Goal: Task Accomplishment & Management: Use online tool/utility

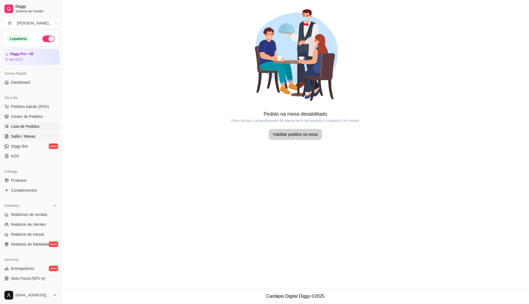
click at [30, 126] on span "Lista de Pedidos" at bounding box center [25, 127] width 29 height 6
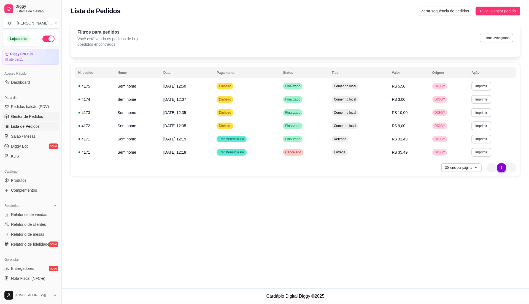
click at [32, 116] on span "Gestor de Pedidos" at bounding box center [27, 117] width 32 height 6
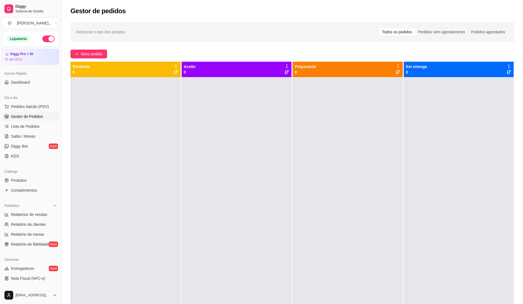
click at [177, 116] on div at bounding box center [126, 229] width 110 height 304
click at [20, 105] on span "Pedidos balcão (PDV)" at bounding box center [30, 107] width 38 height 6
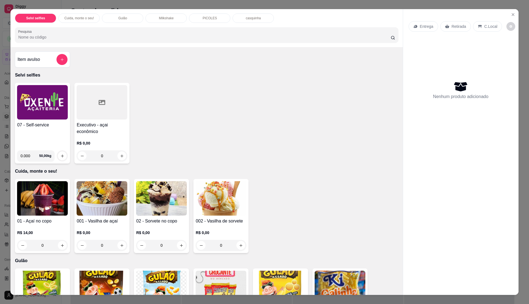
click at [45, 136] on div "07 - Self-service" at bounding box center [42, 134] width 51 height 24
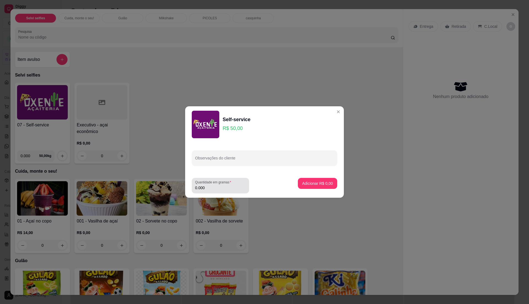
click at [214, 186] on input "0.000" at bounding box center [220, 188] width 51 height 6
click at [214, 186] on input "0" at bounding box center [220, 188] width 51 height 6
type input "0.245"
click at [314, 185] on p "Adicionar R$ 12,25" at bounding box center [316, 183] width 32 height 5
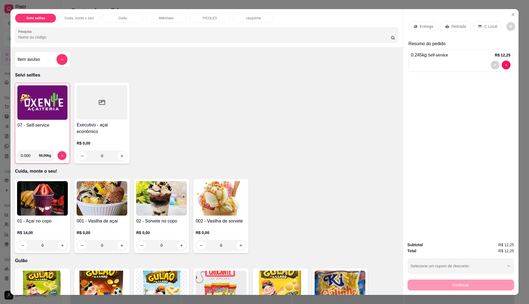
click at [484, 28] on p "C.Local" at bounding box center [490, 27] width 13 height 6
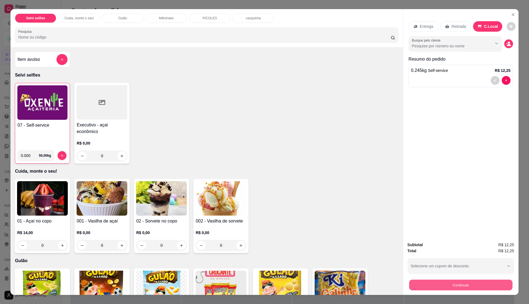
click at [460, 285] on button "Continuar" at bounding box center [460, 285] width 103 height 11
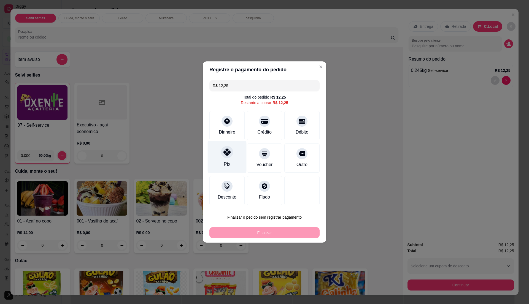
click at [219, 161] on div "Pix" at bounding box center [227, 157] width 39 height 32
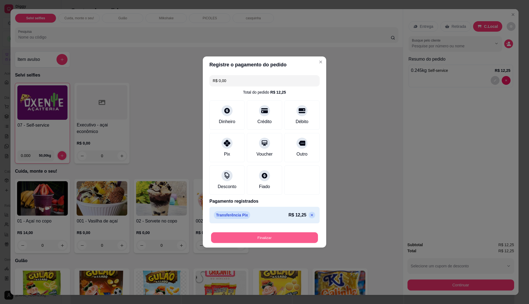
click at [266, 237] on button "Finalizar" at bounding box center [264, 237] width 107 height 11
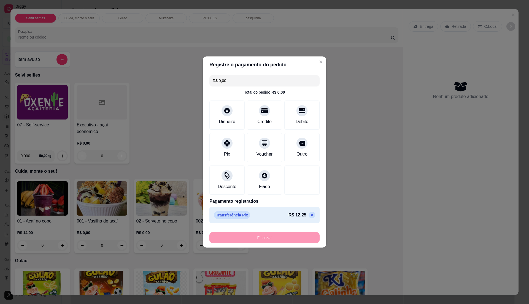
type input "-R$ 12,25"
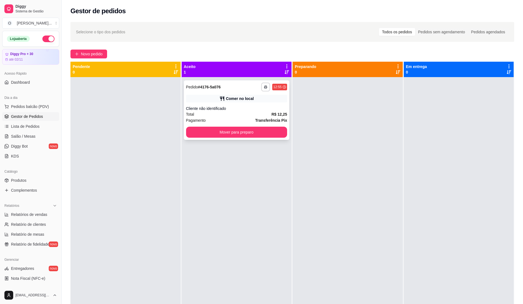
click at [223, 112] on div "Total R$ 12,25" at bounding box center [236, 114] width 101 height 6
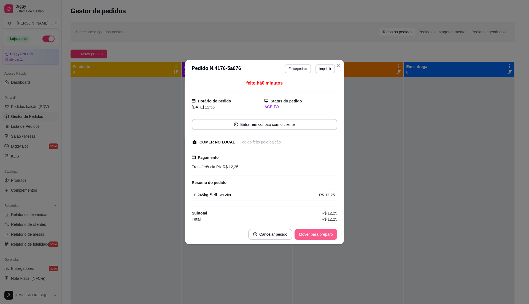
click at [318, 235] on button "Mover para preparo" at bounding box center [315, 234] width 43 height 11
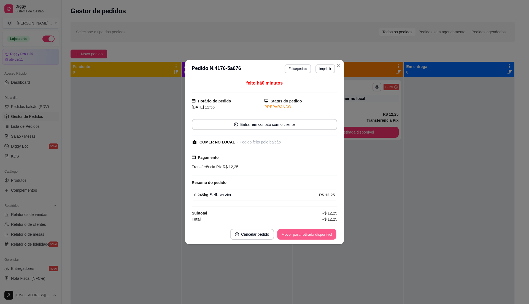
click at [318, 235] on button "Mover para retirada disponível" at bounding box center [306, 234] width 59 height 11
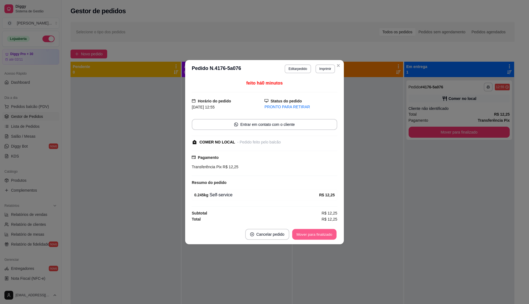
click at [318, 235] on button "Mover para finalizado" at bounding box center [314, 234] width 44 height 11
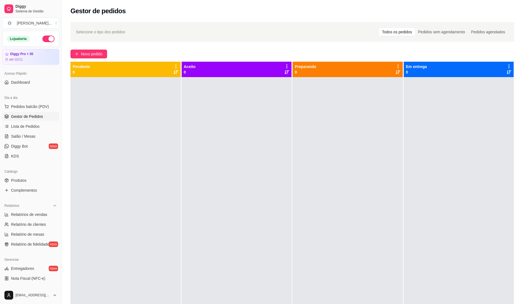
drag, startPoint x: 138, startPoint y: 162, endPoint x: 84, endPoint y: 148, distance: 55.4
click at [134, 159] on div at bounding box center [126, 229] width 110 height 304
click at [38, 110] on button "Pedidos balcão (PDV)" at bounding box center [30, 106] width 57 height 9
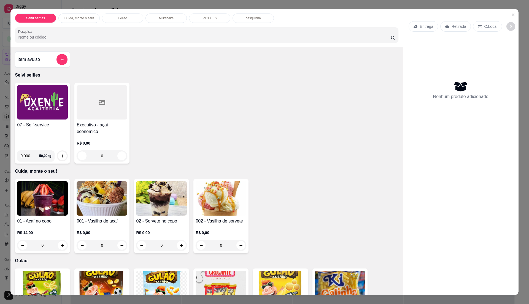
click at [51, 138] on div "07 - Self-service" at bounding box center [42, 134] width 51 height 24
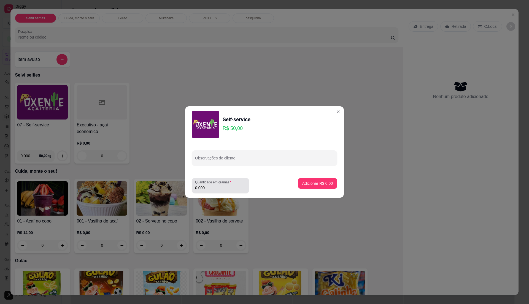
click at [216, 181] on label "Quantidade em gramas" at bounding box center [214, 182] width 38 height 5
click at [216, 185] on input "0.000" at bounding box center [220, 188] width 51 height 6
type input "0.21"
click at [320, 183] on p "Adicionar R$ 10,50" at bounding box center [316, 183] width 32 height 5
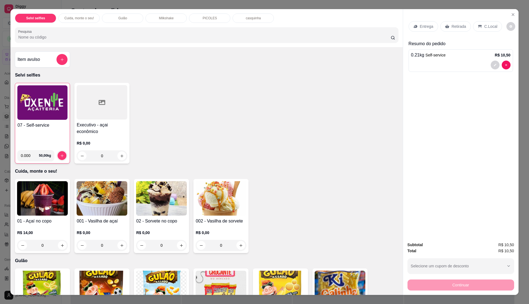
click at [485, 25] on p "C.Local" at bounding box center [490, 27] width 13 height 6
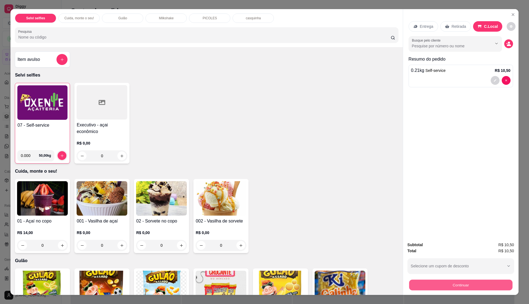
click at [467, 282] on button "Continuar" at bounding box center [460, 285] width 103 height 11
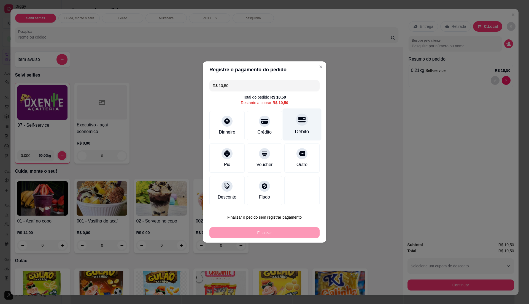
click at [295, 127] on div "Débito" at bounding box center [302, 125] width 39 height 32
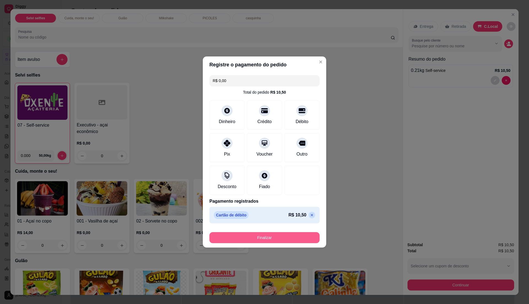
click at [274, 242] on button "Finalizar" at bounding box center [264, 237] width 110 height 11
type input "-R$ 10,50"
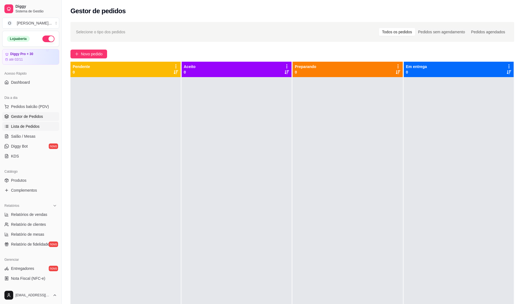
click at [37, 129] on span "Lista de Pedidos" at bounding box center [25, 127] width 29 height 6
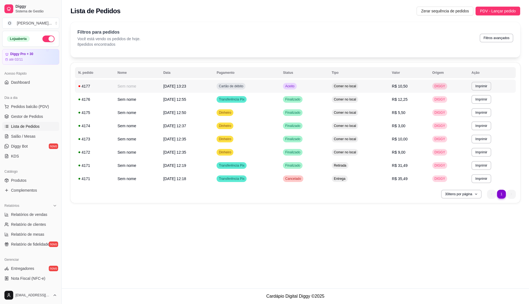
click at [259, 91] on td "Cartão de débito" at bounding box center [246, 86] width 66 height 13
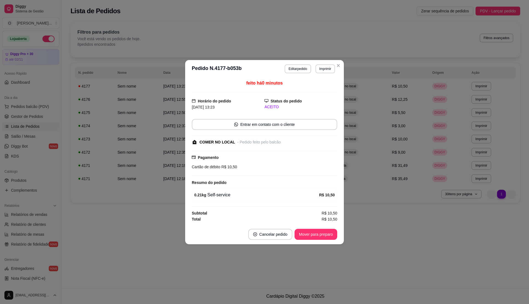
click at [301, 229] on footer "Cancelar pedido Mover para preparo" at bounding box center [264, 234] width 159 height 20
drag, startPoint x: 302, startPoint y: 229, endPoint x: 319, endPoint y: 234, distance: 17.4
click at [310, 229] on footer "Cancelar pedido Mover para preparo" at bounding box center [264, 234] width 159 height 20
click at [319, 234] on button "Mover para preparo" at bounding box center [315, 234] width 41 height 11
click at [319, 234] on button "Mover para retirada disponível" at bounding box center [306, 234] width 59 height 11
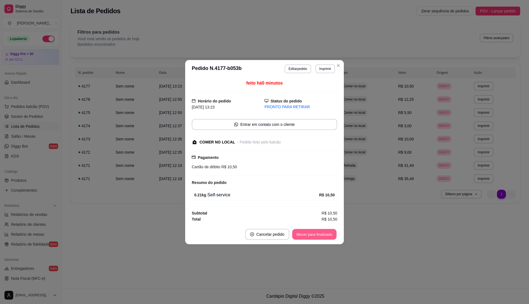
click at [319, 234] on button "Mover para finalizado" at bounding box center [314, 234] width 44 height 11
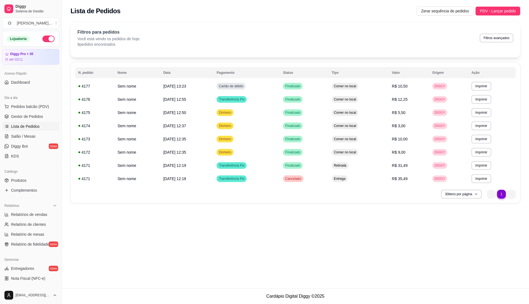
click at [17, 122] on ul "Pedidos balcão (PDV) Gestor de Pedidos Lista de Pedidos Salão / Mesas Diggy Bot…" at bounding box center [30, 131] width 57 height 58
click at [37, 118] on span "Gestor de Pedidos" at bounding box center [27, 117] width 32 height 6
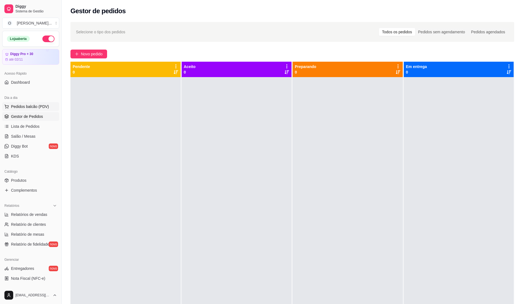
click at [36, 106] on span "Pedidos balcão (PDV)" at bounding box center [30, 107] width 38 height 6
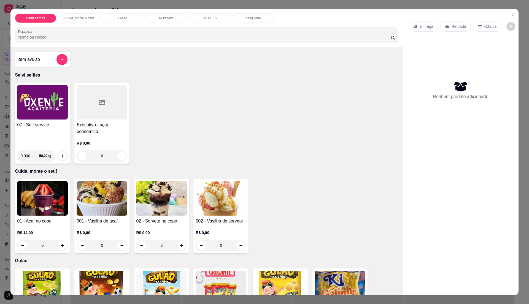
click at [39, 132] on div "07 - Self-service" at bounding box center [42, 134] width 51 height 24
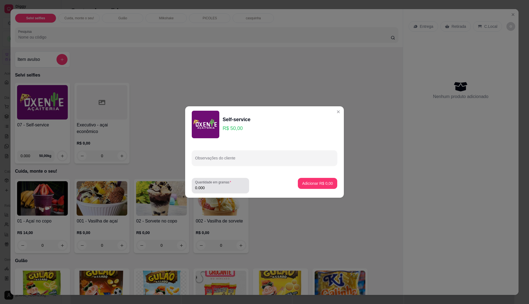
click at [212, 185] on div "0.000" at bounding box center [220, 185] width 51 height 11
click at [212, 189] on input "0.000" at bounding box center [220, 188] width 51 height 6
type input "0.36"
click at [311, 182] on p "Adicionar R$ 18,00" at bounding box center [316, 184] width 33 height 6
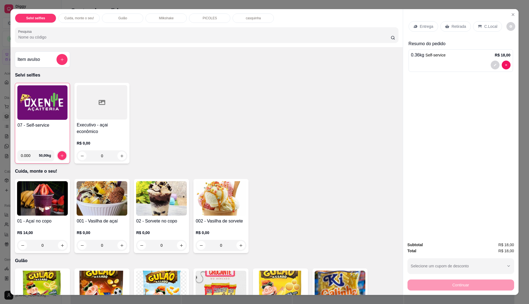
click at [478, 26] on icon at bounding box center [480, 26] width 4 height 4
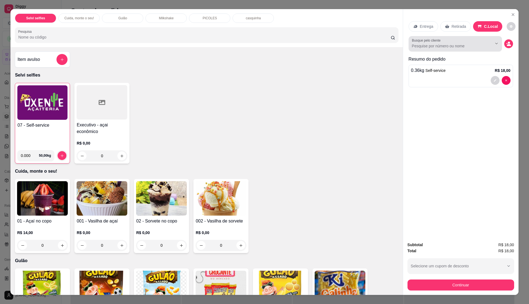
click at [462, 48] on input "Busque pelo cliente" at bounding box center [447, 46] width 71 height 6
type input "[PERSON_NAME]"
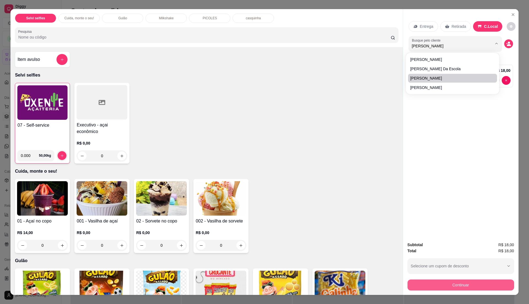
click at [466, 283] on button "Continuar" at bounding box center [460, 285] width 107 height 11
click at [430, 282] on button "Continuar" at bounding box center [460, 285] width 107 height 11
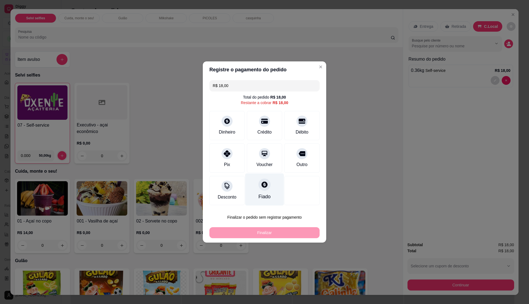
click at [254, 183] on div "Fiado" at bounding box center [264, 190] width 39 height 32
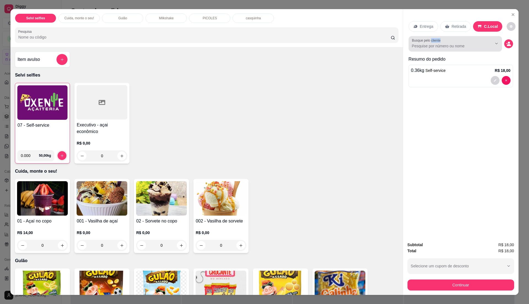
click at [435, 42] on label "Busque pelo cliente" at bounding box center [427, 40] width 31 height 5
click at [435, 43] on input "Busque pelo cliente" at bounding box center [447, 46] width 71 height 6
drag, startPoint x: 435, startPoint y: 42, endPoint x: 478, endPoint y: 48, distance: 42.5
click at [478, 48] on input "Busque pelo cliente" at bounding box center [447, 46] width 71 height 6
type input "[PERSON_NAME]"
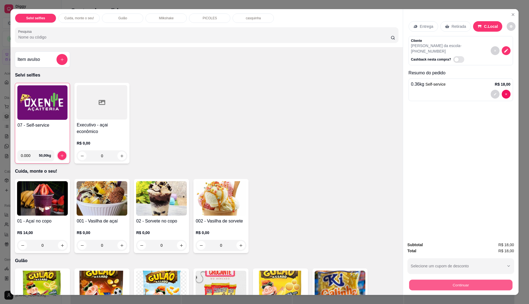
click at [469, 282] on button "Continuar" at bounding box center [460, 285] width 103 height 11
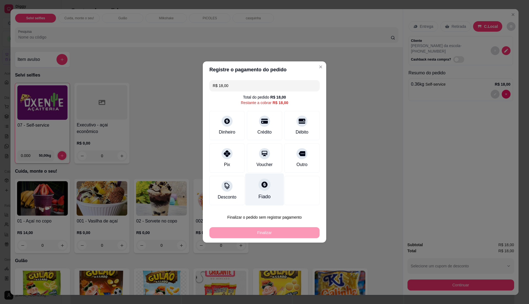
click at [263, 196] on div "Fiado" at bounding box center [264, 196] width 12 height 7
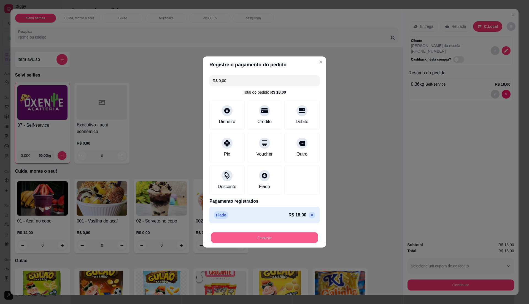
click at [276, 237] on button "Finalizar" at bounding box center [264, 237] width 107 height 11
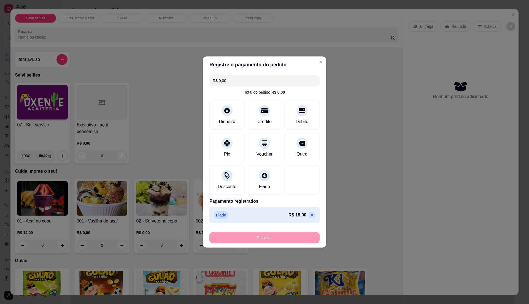
type input "-R$ 18,00"
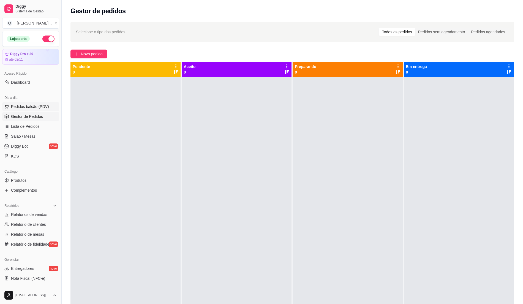
click at [31, 106] on span "Pedidos balcão (PDV)" at bounding box center [30, 107] width 38 height 6
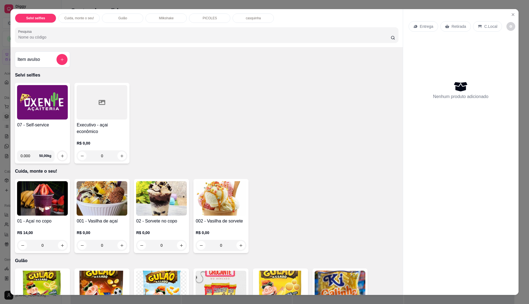
click at [31, 121] on div "07 - Self-service 0.000 50,00 kg" at bounding box center [42, 123] width 55 height 81
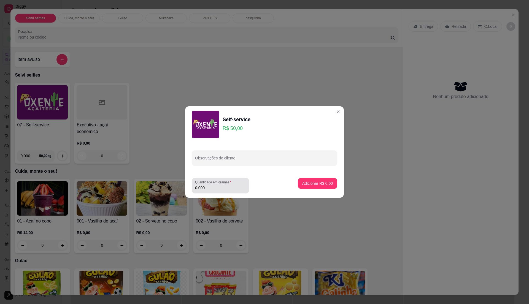
click at [229, 188] on input "0.000" at bounding box center [220, 188] width 51 height 6
type input "0.29"
click at [322, 184] on p "Adicionar R$ 14,50" at bounding box center [316, 184] width 33 height 6
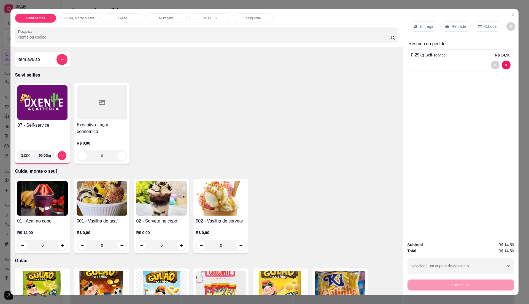
click at [478, 26] on icon at bounding box center [480, 26] width 4 height 3
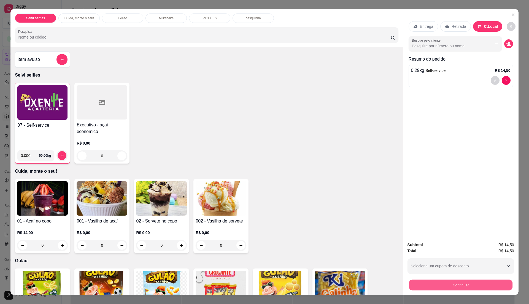
click at [447, 287] on button "Continuar" at bounding box center [460, 285] width 103 height 11
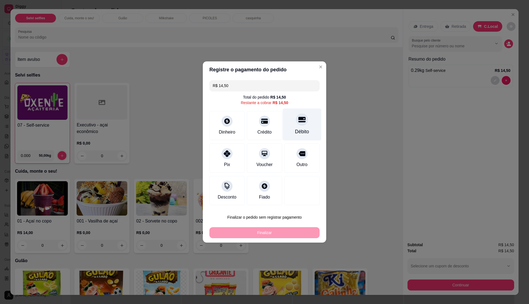
click at [306, 124] on div "Débito" at bounding box center [302, 125] width 39 height 32
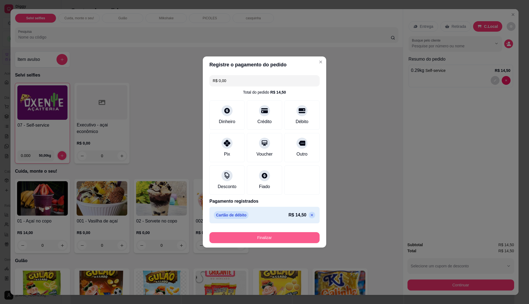
click at [268, 237] on button "Finalizar" at bounding box center [264, 237] width 110 height 11
type input "-R$ 14,50"
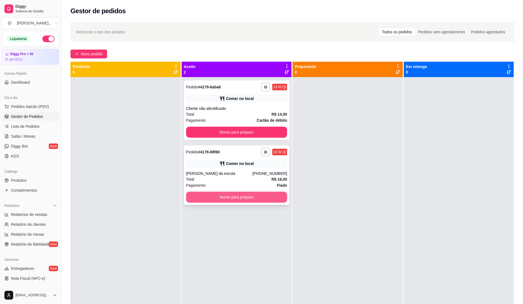
click at [229, 196] on button "Mover para preparo" at bounding box center [236, 197] width 101 height 11
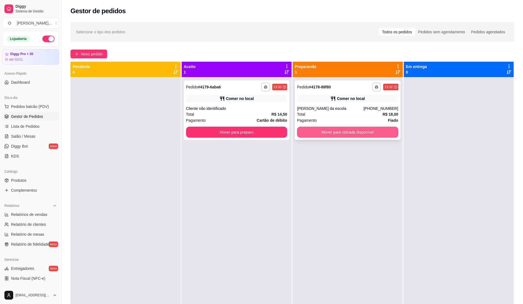
click at [356, 131] on button "Mover para retirada disponível" at bounding box center [347, 132] width 101 height 11
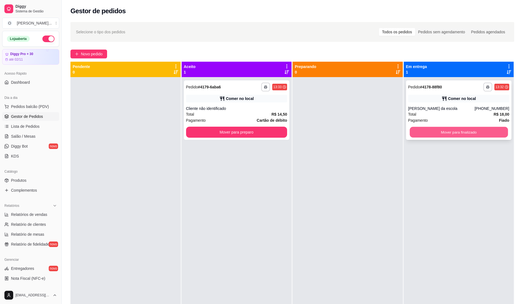
click at [456, 130] on button "Mover para finalizado" at bounding box center [459, 132] width 98 height 11
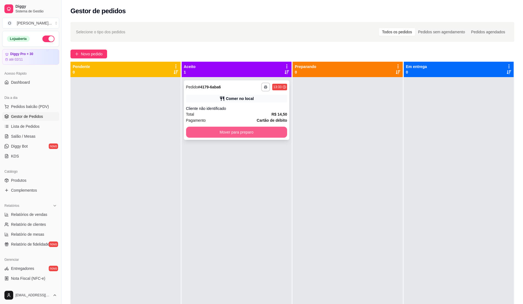
click at [237, 127] on button "Mover para preparo" at bounding box center [236, 132] width 101 height 11
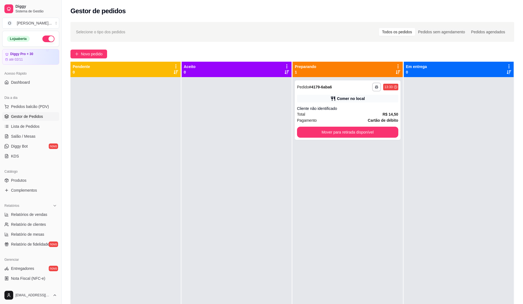
click at [242, 132] on div at bounding box center [237, 229] width 110 height 304
click at [334, 131] on button "Mover para retirada disponível" at bounding box center [347, 132] width 101 height 11
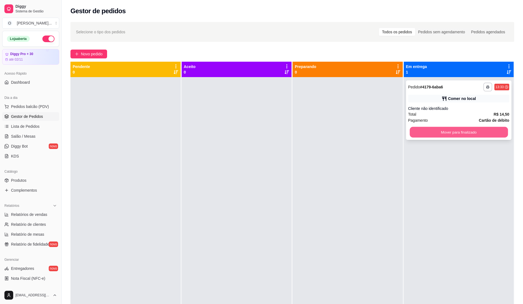
click at [434, 134] on button "Mover para finalizado" at bounding box center [459, 132] width 98 height 11
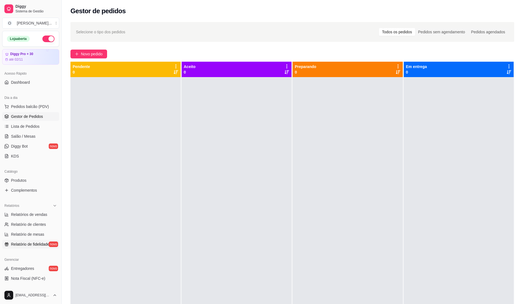
scroll to position [37, 0]
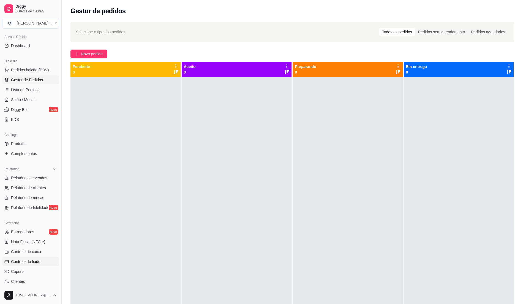
click at [34, 260] on span "Controle de fiado" at bounding box center [25, 262] width 29 height 6
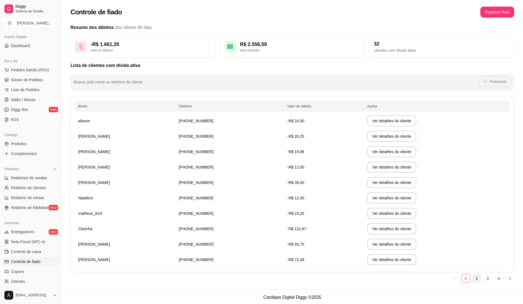
click at [480, 279] on link "2" at bounding box center [477, 278] width 8 height 8
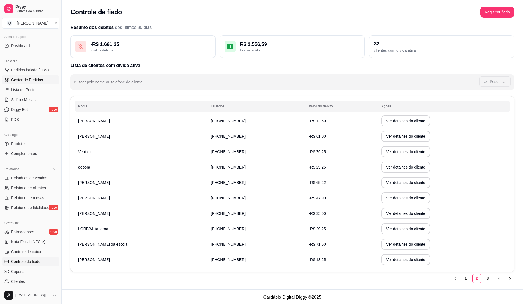
click at [18, 81] on span "Gestor de Pedidos" at bounding box center [27, 80] width 32 height 6
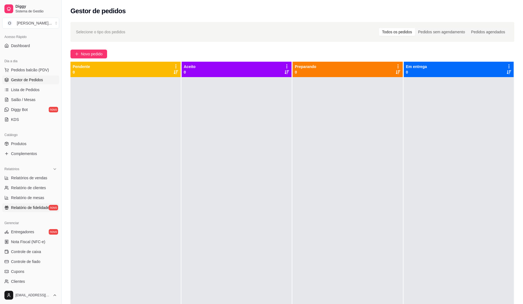
scroll to position [93, 0]
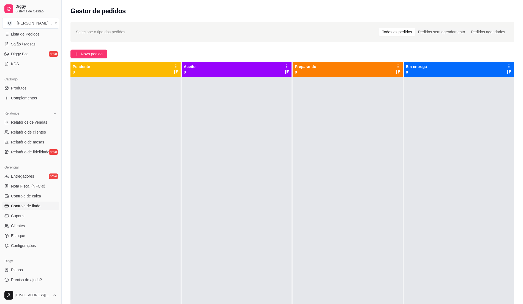
click at [36, 206] on span "Controle de fiado" at bounding box center [25, 206] width 29 height 6
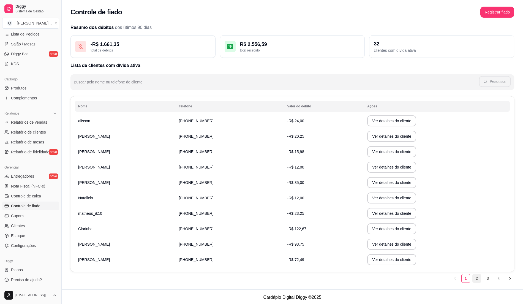
click at [475, 277] on link "2" at bounding box center [477, 278] width 8 height 8
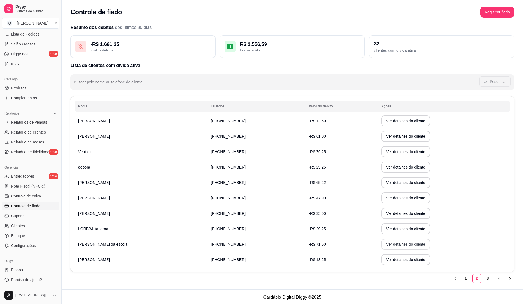
click at [381, 244] on button "Ver detalhes do cliente" at bounding box center [405, 244] width 49 height 11
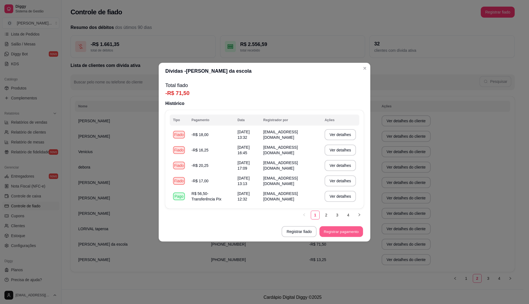
click at [326, 233] on button "Registrar pagamento" at bounding box center [342, 231] width 44 height 11
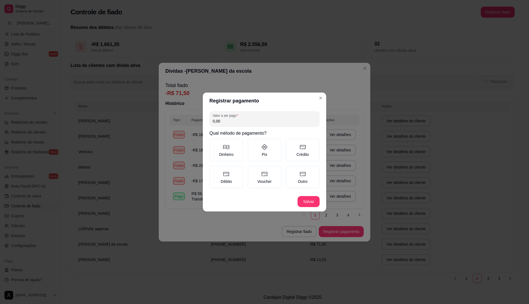
click at [226, 122] on input "0,00" at bounding box center [265, 121] width 104 height 6
type input "71,50"
click at [259, 156] on label "Pix" at bounding box center [265, 150] width 34 height 23
click at [252, 143] on button "Pix" at bounding box center [249, 141] width 4 height 4
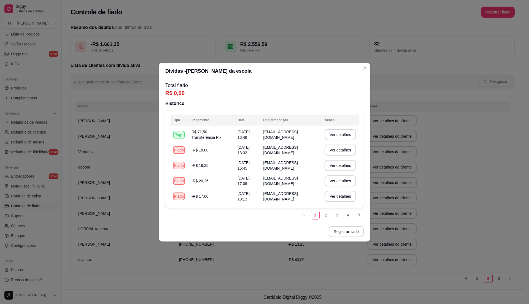
click at [369, 71] on header "Dívidas - [PERSON_NAME] da escola" at bounding box center [265, 71] width 212 height 17
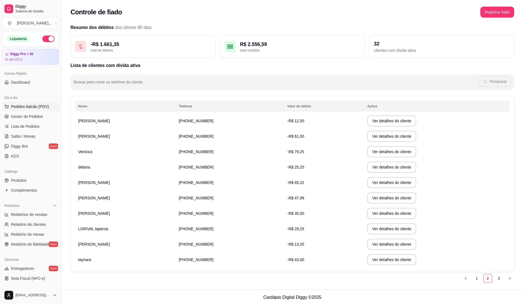
click at [22, 107] on span "Pedidos balcão (PDV)" at bounding box center [30, 107] width 38 height 6
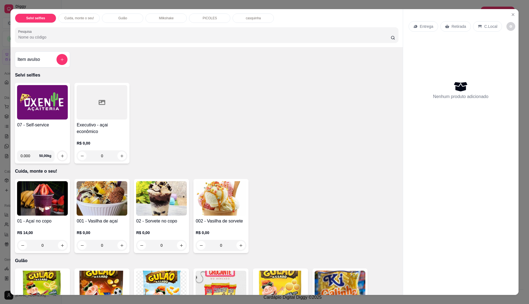
click at [22, 132] on div "07 - Self-service" at bounding box center [42, 134] width 51 height 24
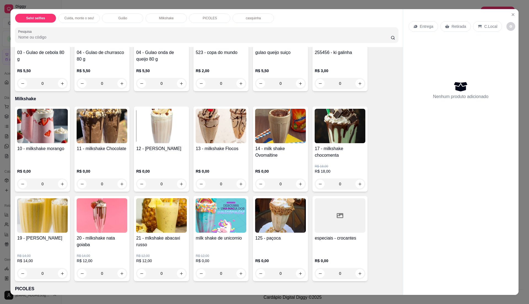
scroll to position [257, 0]
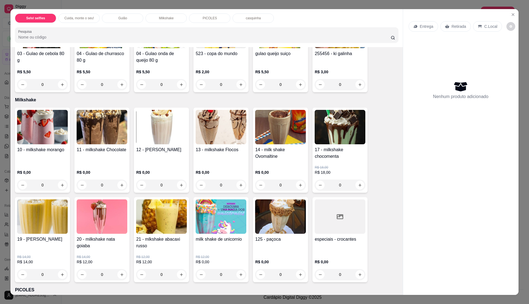
click at [50, 141] on img at bounding box center [42, 127] width 51 height 34
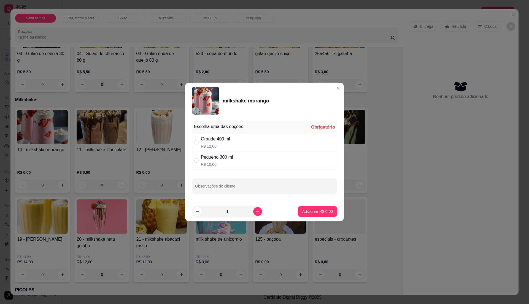
click at [246, 141] on div "Grande 400 ml R$ 12,00" at bounding box center [264, 142] width 145 height 18
radio input "true"
click at [310, 209] on p "Adicionar R$ 12,00" at bounding box center [316, 211] width 32 height 5
type input "1"
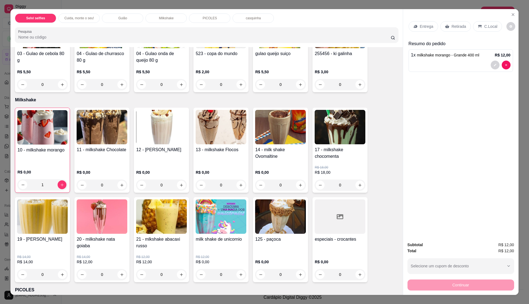
click at [488, 26] on p "C.Local" at bounding box center [490, 27] width 13 height 6
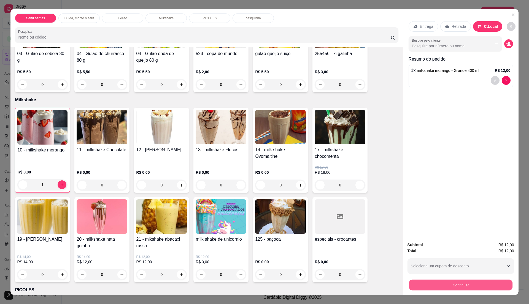
click at [426, 283] on button "Continuar" at bounding box center [460, 285] width 103 height 11
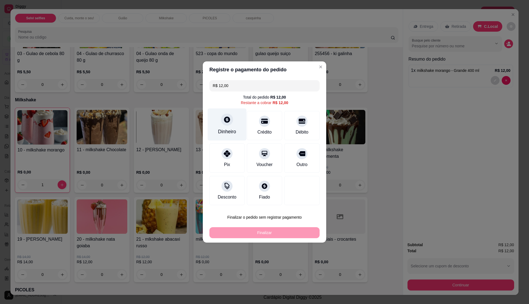
click at [221, 132] on div "Dinheiro" at bounding box center [227, 131] width 18 height 7
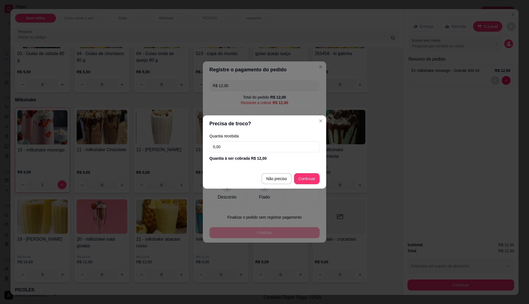
click at [239, 147] on input "0,00" at bounding box center [264, 146] width 110 height 11
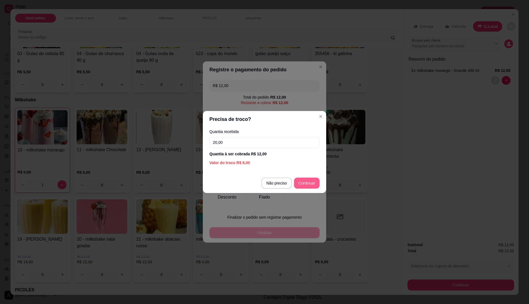
type input "20,00"
type input "R$ 0,00"
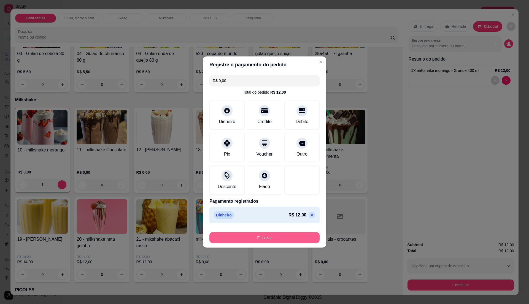
click at [288, 239] on button "Finalizar" at bounding box center [264, 237] width 110 height 11
type input "0"
type input "-R$ 12,00"
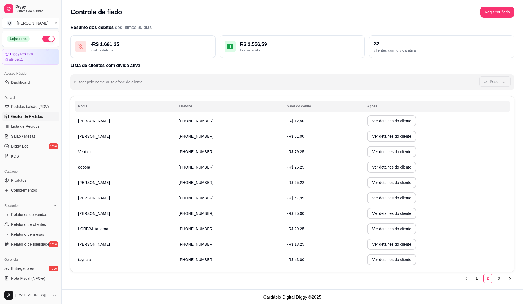
click at [30, 114] on span "Gestor de Pedidos" at bounding box center [27, 117] width 32 height 6
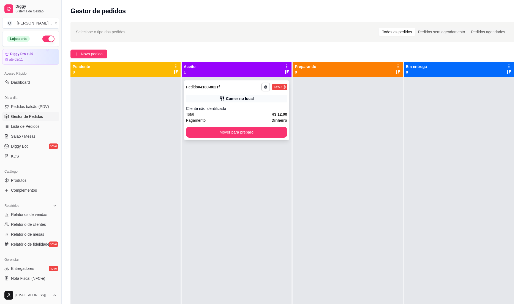
click at [261, 108] on div "Cliente não identificado" at bounding box center [236, 109] width 101 height 6
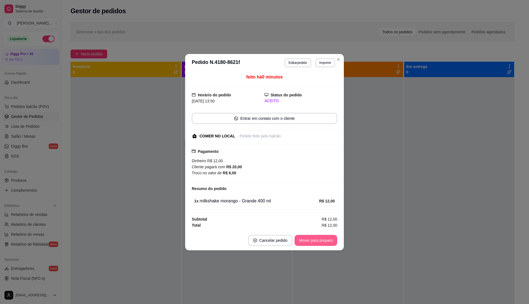
click at [319, 244] on button "Mover para preparo" at bounding box center [315, 240] width 43 height 11
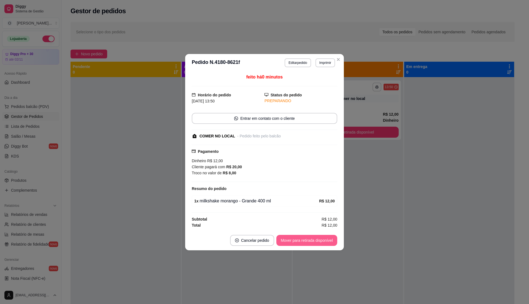
click at [319, 243] on button "Mover para retirada disponível" at bounding box center [306, 240] width 61 height 11
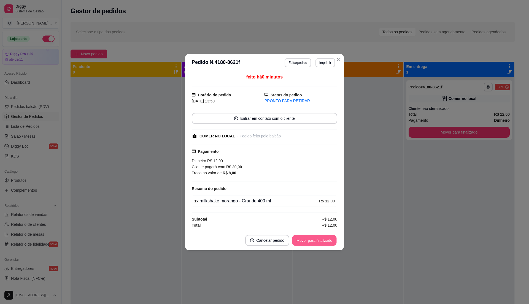
click at [319, 243] on button "Mover para finalizado" at bounding box center [314, 240] width 44 height 11
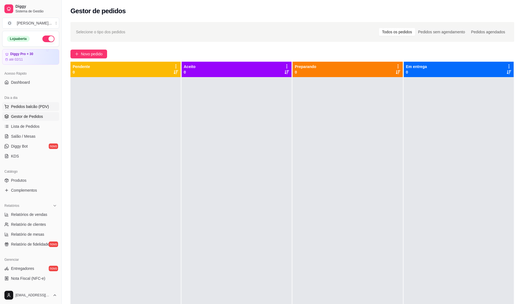
click at [35, 109] on span "Pedidos balcão (PDV)" at bounding box center [30, 107] width 38 height 6
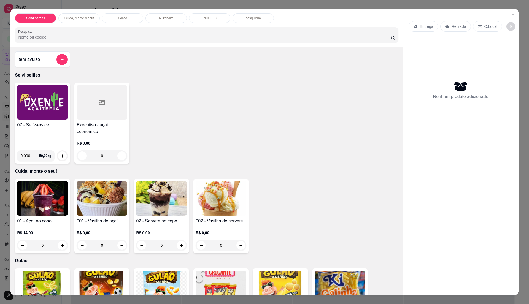
click at [35, 109] on img at bounding box center [42, 102] width 51 height 34
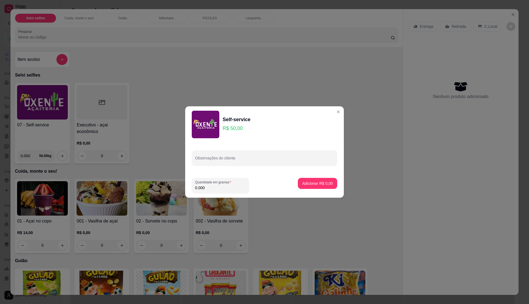
click at [231, 188] on input "0.000" at bounding box center [220, 188] width 51 height 6
click at [231, 188] on input "0" at bounding box center [220, 188] width 51 height 6
type input "0.14"
click at [318, 183] on p "Adicionar R$ 7,00" at bounding box center [317, 184] width 31 height 6
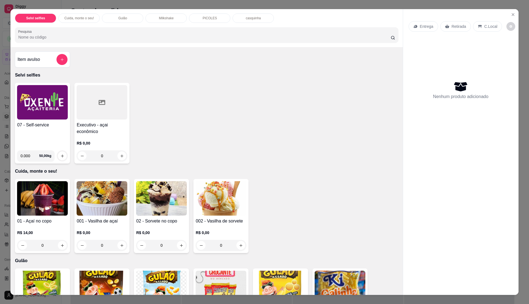
click at [34, 116] on img at bounding box center [42, 102] width 51 height 34
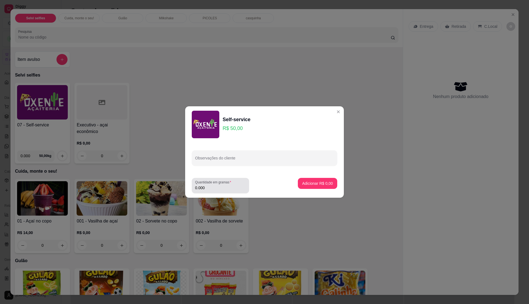
click at [203, 188] on input "0.000" at bounding box center [220, 188] width 51 height 6
type input "0.14"
click at [305, 181] on p "Adicionar R$ 7,00" at bounding box center [317, 184] width 31 height 6
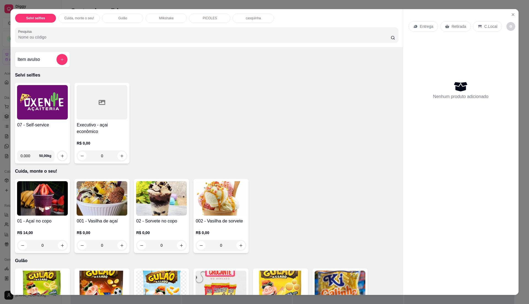
click at [47, 113] on img at bounding box center [42, 102] width 51 height 34
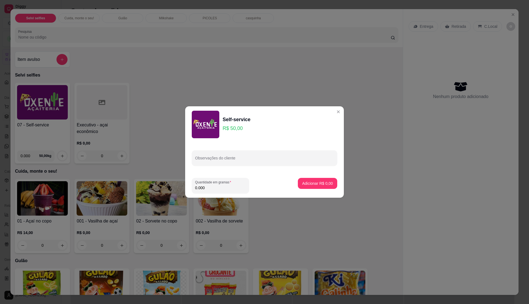
click at [232, 188] on input "0.000" at bounding box center [220, 188] width 51 height 6
type input "0.145"
click at [323, 183] on p "Adicionar R$ 7,25" at bounding box center [317, 184] width 31 height 6
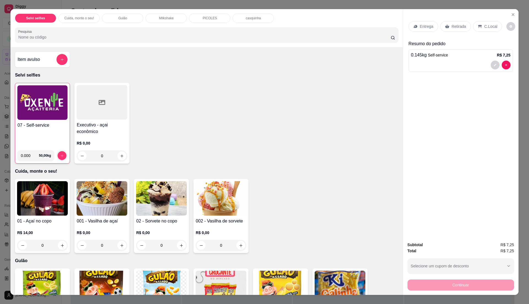
click at [489, 25] on p "C.Local" at bounding box center [490, 27] width 13 height 6
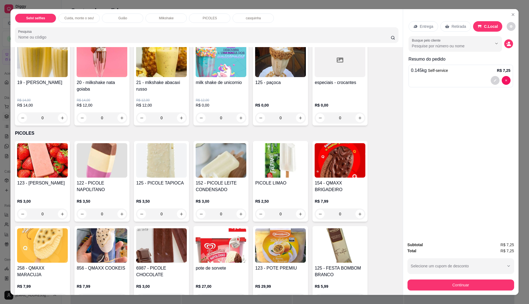
scroll to position [477, 0]
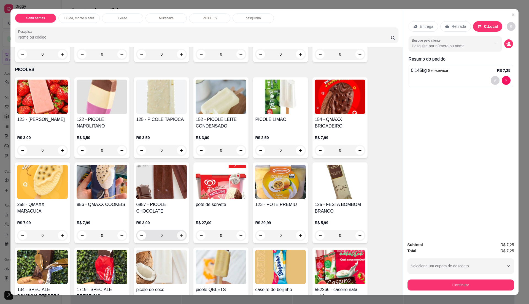
click at [177, 235] on button "increase-product-quantity" at bounding box center [181, 235] width 9 height 9
type input "1"
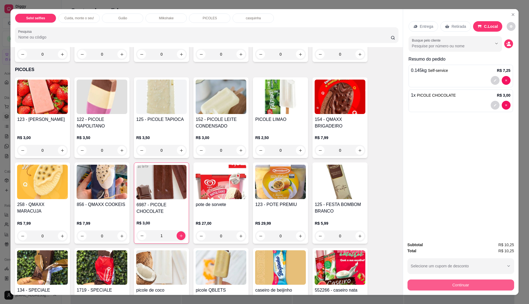
click at [468, 282] on button "Continuar" at bounding box center [460, 285] width 107 height 11
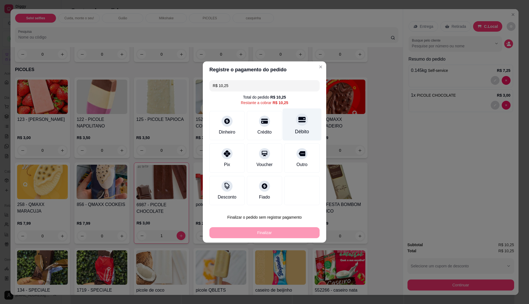
click at [301, 127] on div "Débito" at bounding box center [302, 125] width 39 height 32
type input "R$ 0,00"
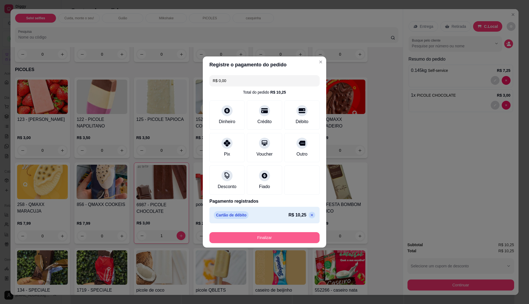
click at [285, 235] on button "Finalizar" at bounding box center [264, 237] width 110 height 11
type input "0"
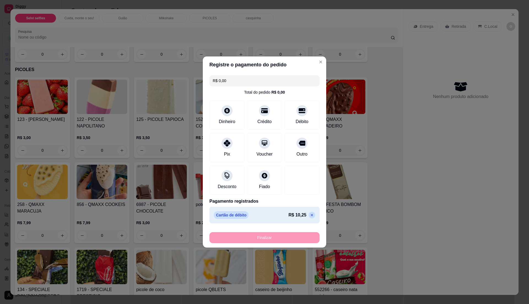
type input "-R$ 10,25"
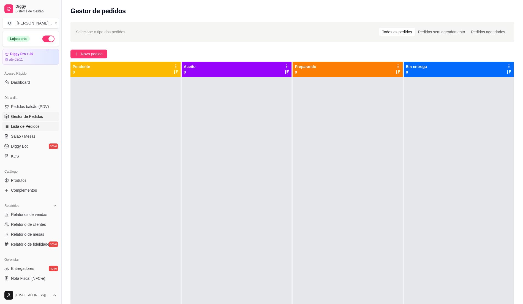
click at [29, 126] on span "Lista de Pedidos" at bounding box center [25, 127] width 29 height 6
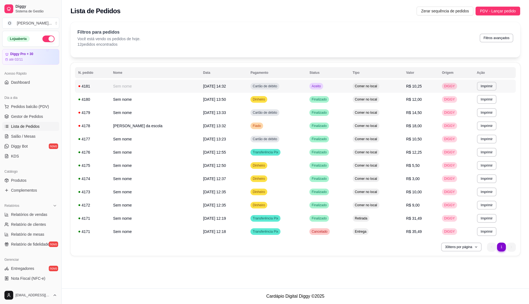
click at [398, 88] on td "Comer no local" at bounding box center [375, 86] width 53 height 13
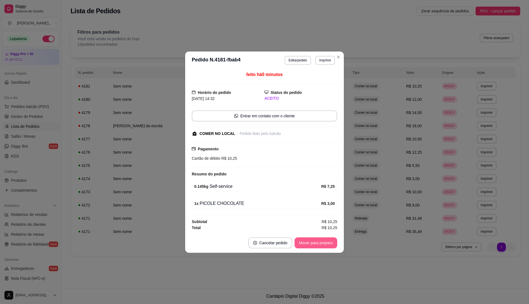
click at [313, 240] on button "Mover para preparo" at bounding box center [315, 242] width 43 height 11
click at [313, 240] on button "Mover para retirada disponível" at bounding box center [306, 242] width 61 height 11
click at [313, 240] on button "Mover para finalizado" at bounding box center [314, 242] width 46 height 11
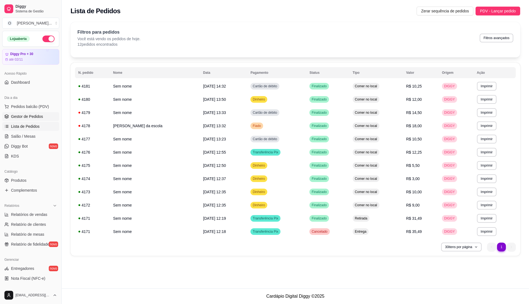
click at [11, 117] on span "Gestor de Pedidos" at bounding box center [27, 117] width 32 height 6
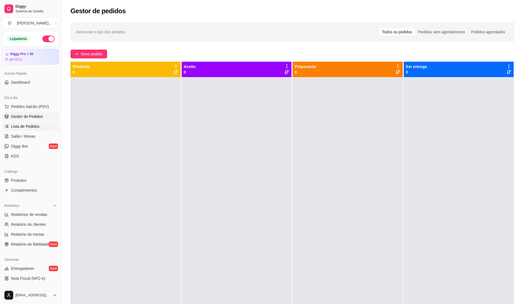
click at [33, 123] on link "Lista de Pedidos" at bounding box center [30, 126] width 57 height 9
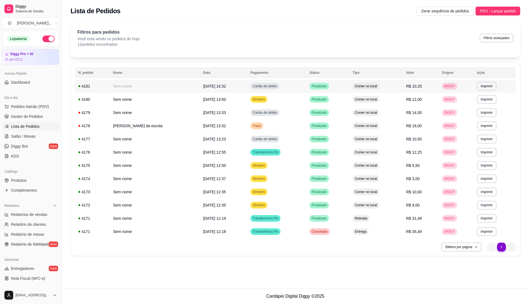
click at [358, 90] on td "Comer no local" at bounding box center [375, 86] width 53 height 13
click at [19, 116] on span "Gestor de Pedidos" at bounding box center [27, 117] width 32 height 6
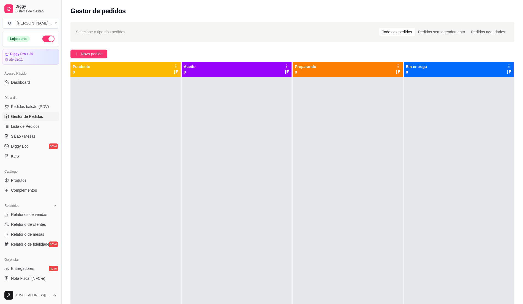
click at [12, 100] on div "Dia a dia" at bounding box center [30, 97] width 57 height 9
click at [12, 104] on span "Pedidos balcão (PDV)" at bounding box center [30, 107] width 38 height 6
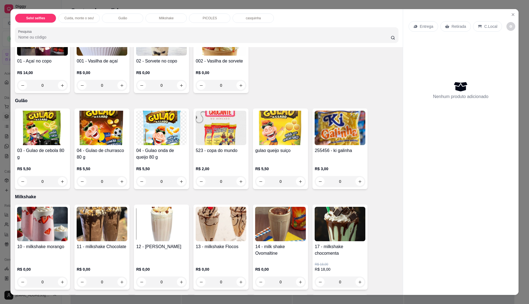
scroll to position [183, 0]
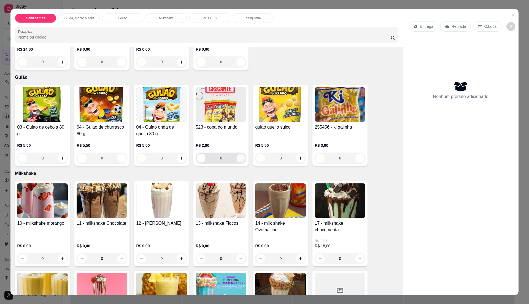
click at [239, 158] on icon "increase-product-quantity" at bounding box center [241, 158] width 4 height 4
type input "1"
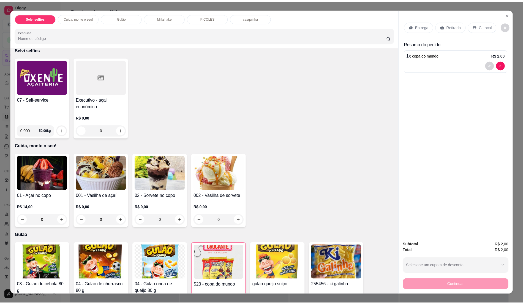
scroll to position [0, 0]
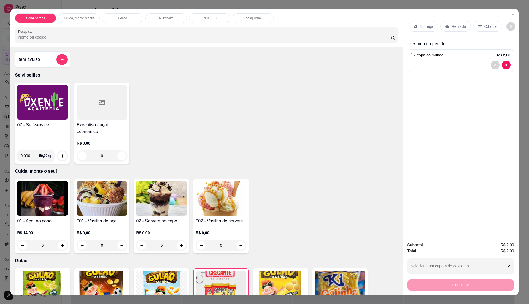
click at [61, 146] on div "07 - Self-service 0.000 50,00 kg" at bounding box center [42, 123] width 55 height 81
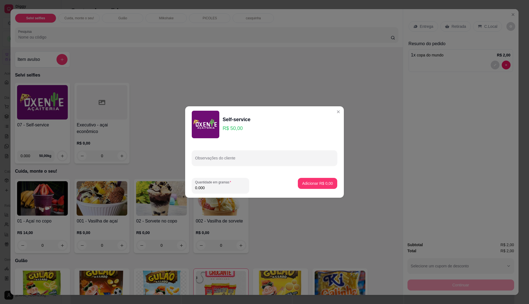
click at [215, 189] on input "0.000" at bounding box center [220, 188] width 51 height 6
type input "0.14"
click at [318, 182] on p "Adicionar R$ 7,00" at bounding box center [317, 183] width 30 height 5
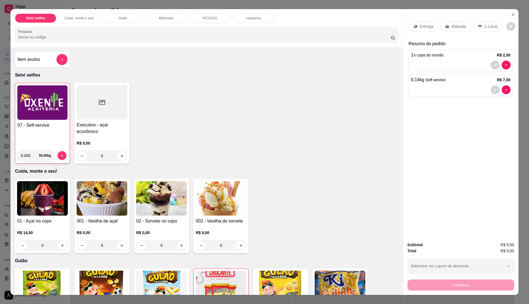
click at [487, 28] on p "C.Local" at bounding box center [490, 27] width 13 height 6
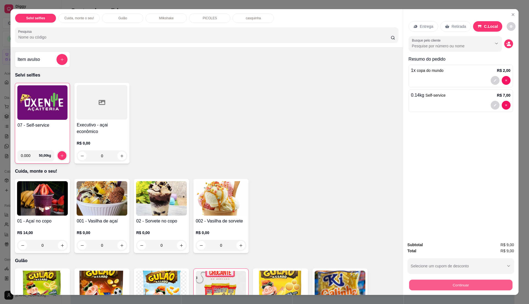
click at [466, 285] on button "Continuar" at bounding box center [460, 285] width 103 height 11
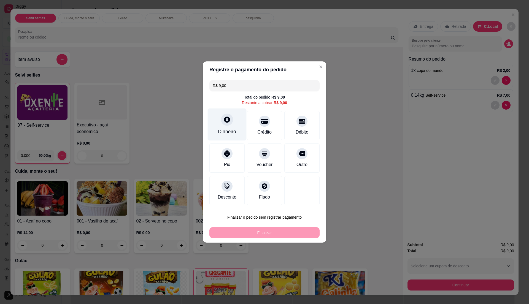
click at [230, 137] on div "Dinheiro" at bounding box center [227, 125] width 39 height 32
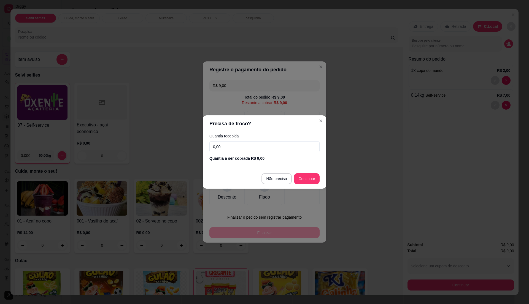
click at [229, 145] on input "0,00" at bounding box center [264, 146] width 110 height 11
click at [259, 144] on input "0,00" at bounding box center [264, 146] width 110 height 11
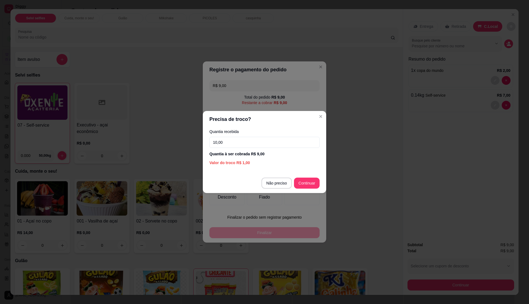
type input "10,00"
type input "R$ 0,00"
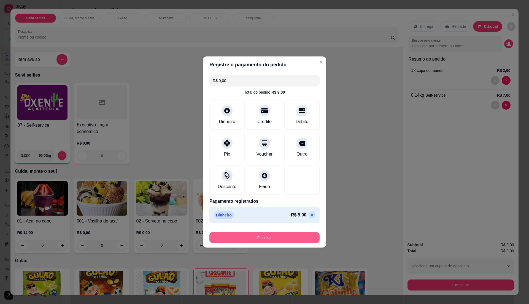
click at [294, 236] on button "Finalizar" at bounding box center [264, 237] width 110 height 11
type input "0"
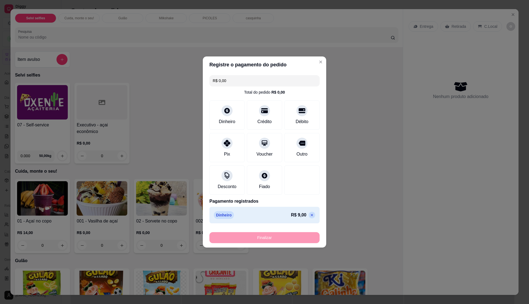
type input "-R$ 9,00"
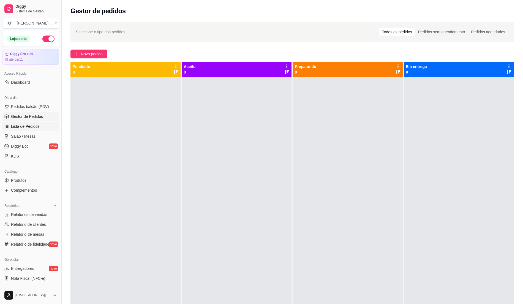
click at [22, 127] on span "Lista de Pedidos" at bounding box center [25, 127] width 29 height 6
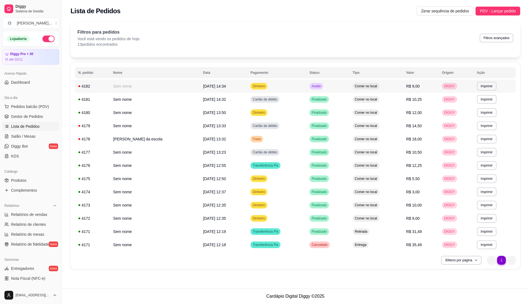
click at [283, 90] on td "Dinheiro" at bounding box center [276, 86] width 59 height 13
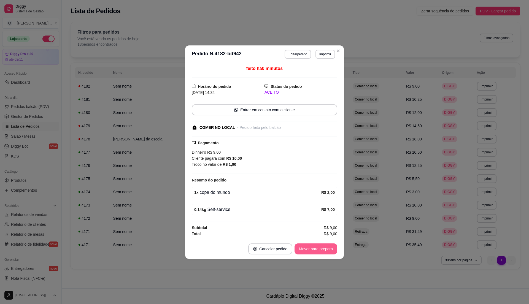
click at [326, 251] on button "Mover para preparo" at bounding box center [315, 248] width 43 height 11
click at [332, 245] on button "Mover para retirada disponível" at bounding box center [306, 248] width 59 height 11
click at [327, 250] on button "Mover para finalizado" at bounding box center [314, 248] width 44 height 11
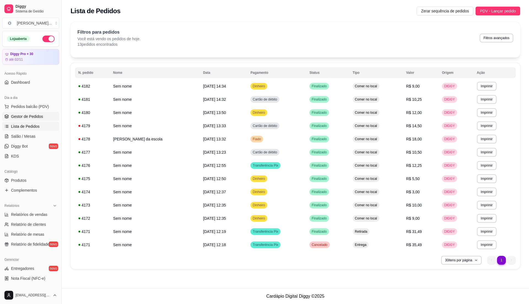
click at [27, 116] on span "Gestor de Pedidos" at bounding box center [27, 117] width 32 height 6
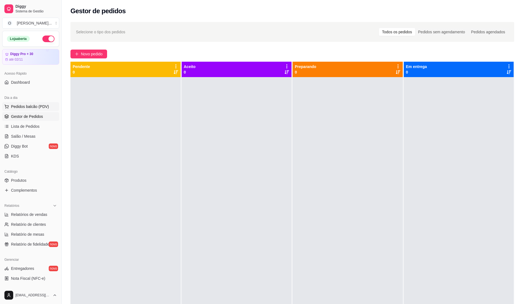
click at [26, 109] on span "Pedidos balcão (PDV)" at bounding box center [30, 107] width 38 height 6
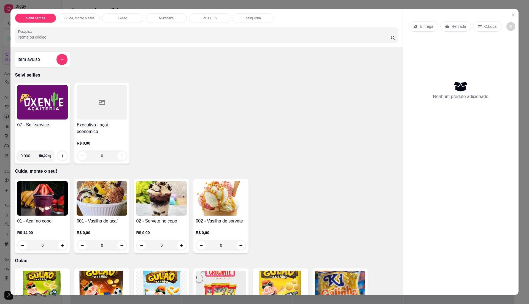
drag, startPoint x: 280, startPoint y: 97, endPoint x: 352, endPoint y: 74, distance: 75.7
click at [282, 95] on div "07 - Self-service 0.000 50,00 kg Executivo - açai econômico R$ 0,00 0" at bounding box center [206, 123] width 383 height 81
click at [511, 17] on button "Close" at bounding box center [512, 14] width 9 height 9
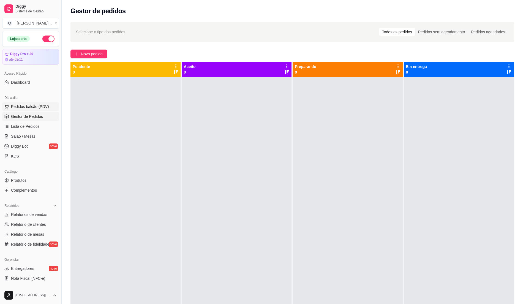
click at [34, 109] on span "Pedidos balcão (PDV)" at bounding box center [30, 107] width 38 height 6
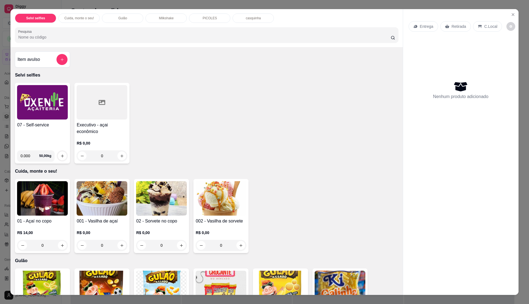
click at [30, 131] on div "07 - Self-service" at bounding box center [42, 134] width 51 height 24
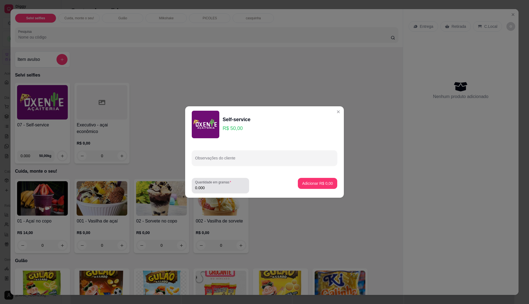
click at [209, 188] on input "0.000" at bounding box center [220, 188] width 51 height 6
click at [209, 188] on input "0" at bounding box center [220, 188] width 51 height 6
type input "0.16"
click at [313, 180] on button "Adicionar R$ 8,00" at bounding box center [317, 183] width 38 height 11
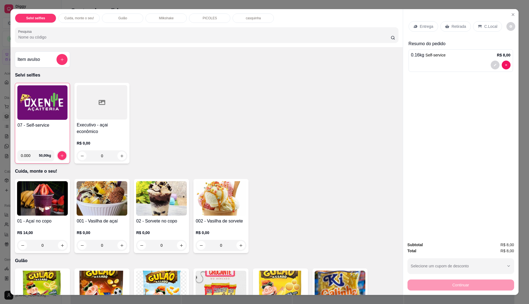
click at [48, 137] on div "07 - Self-service" at bounding box center [42, 134] width 50 height 24
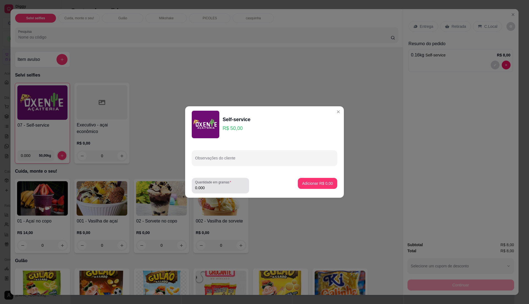
click at [220, 185] on div "0.000" at bounding box center [220, 185] width 51 height 11
click at [218, 186] on input "0.000" at bounding box center [220, 188] width 51 height 6
type input "0.185"
click at [316, 180] on button "Adicionar R$ 9,25" at bounding box center [317, 183] width 39 height 11
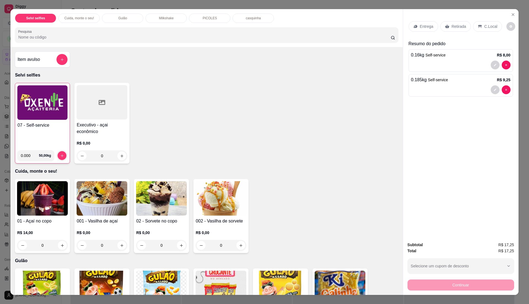
click at [484, 25] on p "C.Local" at bounding box center [490, 27] width 13 height 6
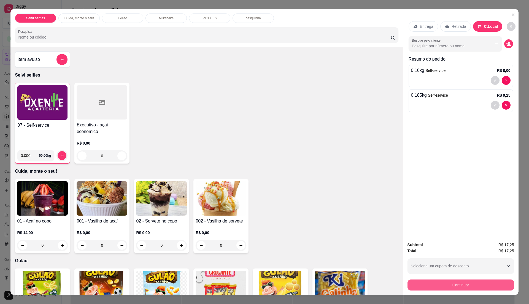
click at [451, 283] on button "Continuar" at bounding box center [460, 285] width 107 height 11
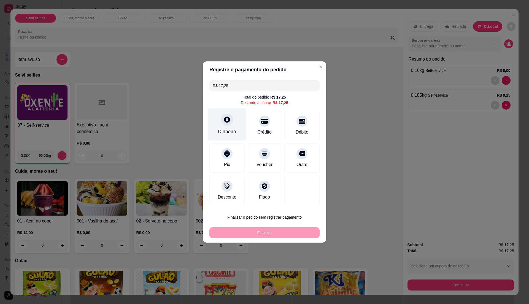
click at [232, 133] on div "Dinheiro" at bounding box center [227, 131] width 18 height 7
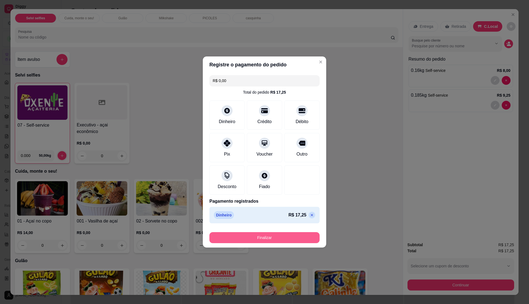
click at [296, 239] on button "Finalizar" at bounding box center [264, 237] width 110 height 11
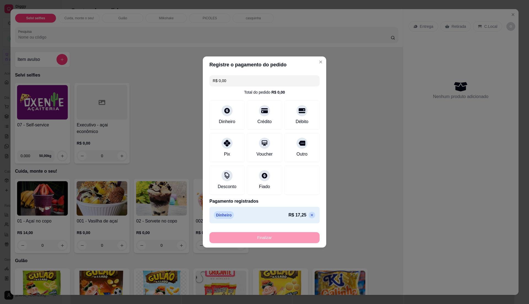
type input "-R$ 17,25"
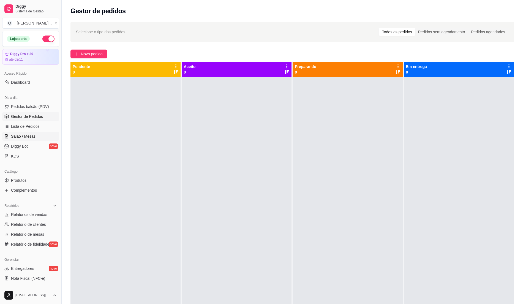
click at [31, 132] on link "Salão / Mesas" at bounding box center [30, 136] width 57 height 9
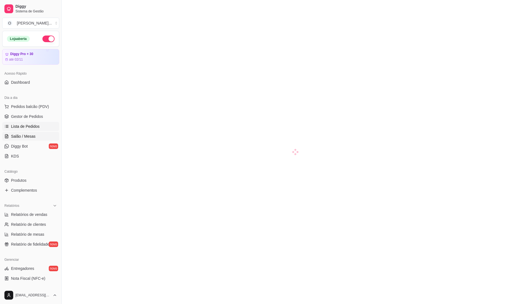
click at [29, 126] on span "Lista de Pedidos" at bounding box center [25, 127] width 29 height 6
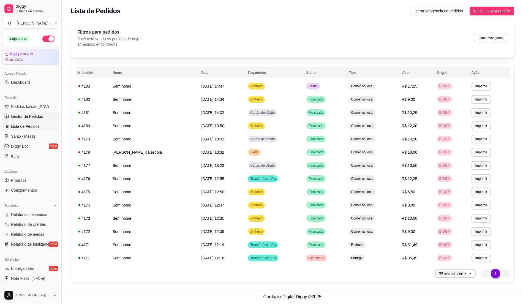
click at [35, 118] on span "Gestor de Pedidos" at bounding box center [27, 117] width 32 height 6
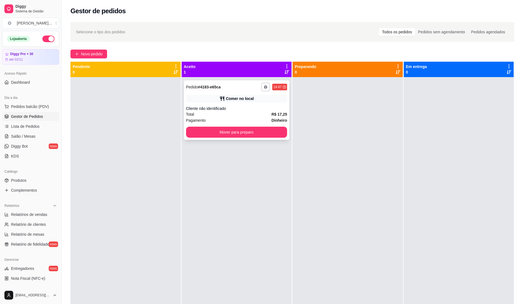
click at [233, 113] on div "Total R$ 17,25" at bounding box center [236, 114] width 101 height 6
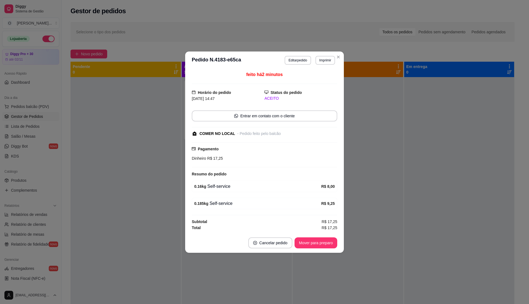
click at [302, 236] on footer "Cancelar pedido Mover para preparo" at bounding box center [264, 243] width 159 height 20
click at [301, 240] on button "Mover para preparo" at bounding box center [315, 242] width 43 height 11
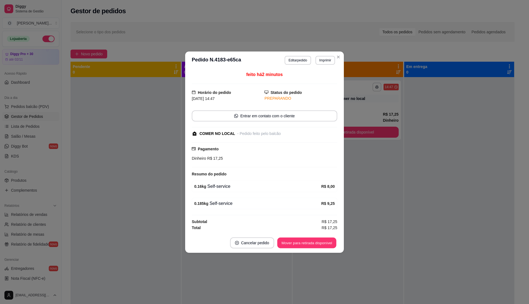
click at [301, 240] on button "Mover para retirada disponível" at bounding box center [306, 242] width 59 height 11
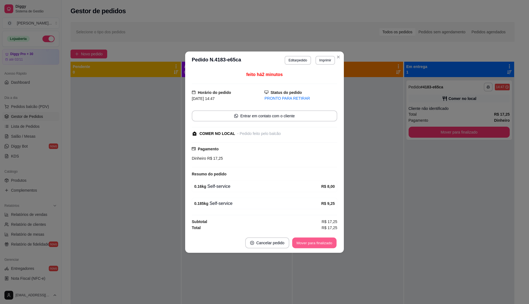
click at [302, 242] on button "Mover para finalizado" at bounding box center [314, 242] width 44 height 11
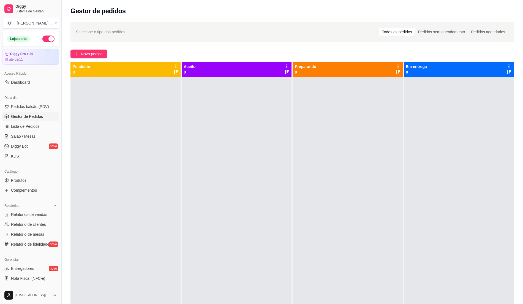
drag, startPoint x: 41, startPoint y: 100, endPoint x: 48, endPoint y: 105, distance: 8.4
click at [42, 100] on div "Dia a dia" at bounding box center [30, 97] width 57 height 9
click at [48, 105] on button "Pedidos balcão (PDV)" at bounding box center [30, 106] width 57 height 9
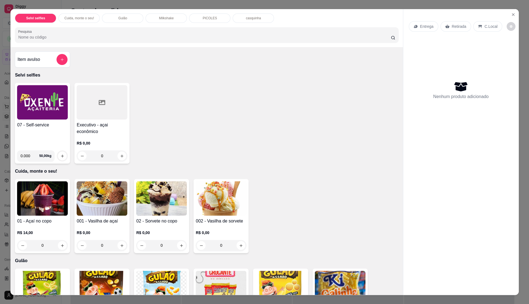
click at [40, 109] on img at bounding box center [42, 102] width 51 height 34
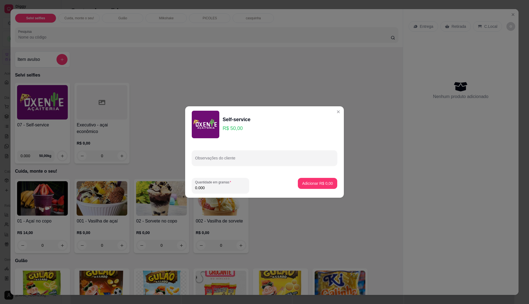
click at [226, 195] on footer "Quantidade em gramas 0.000 Adicionar R$ 0,00" at bounding box center [264, 186] width 159 height 24
click at [223, 187] on input "0.000" at bounding box center [220, 188] width 51 height 6
type input "0.185"
click at [298, 183] on button "Adicionar R$ 9,25" at bounding box center [317, 183] width 38 height 11
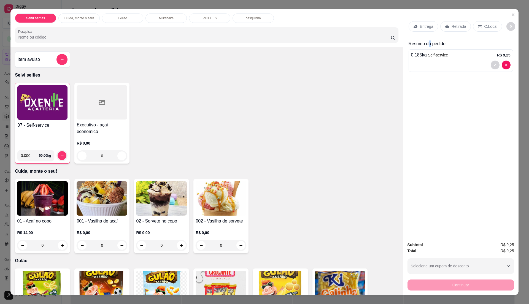
drag, startPoint x: 425, startPoint y: 45, endPoint x: 428, endPoint y: 45, distance: 3.1
click at [428, 45] on p "Resumo do pedido" at bounding box center [460, 43] width 104 height 7
click at [481, 21] on div "C.Local" at bounding box center [487, 26] width 29 height 10
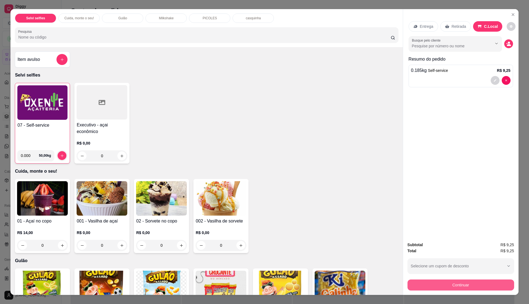
click at [450, 288] on button "Continuar" at bounding box center [460, 285] width 107 height 11
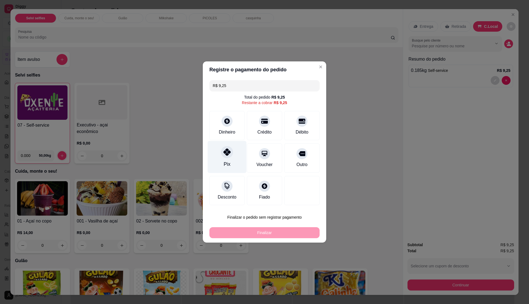
click at [225, 164] on div "Pix" at bounding box center [227, 164] width 7 height 7
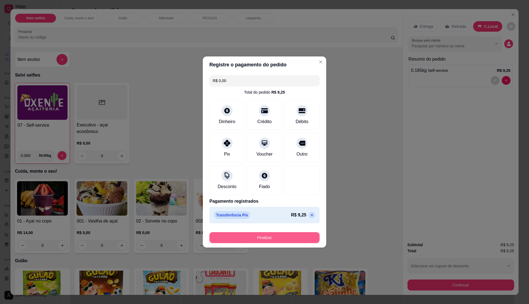
click at [260, 237] on button "Finalizar" at bounding box center [264, 237] width 110 height 11
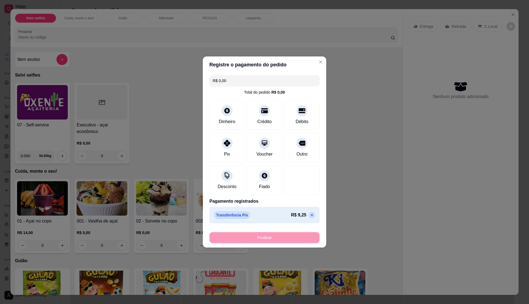
type input "-R$ 9,25"
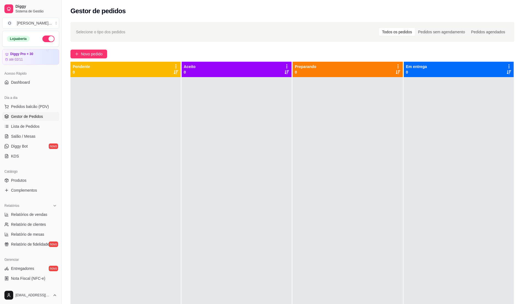
click at [26, 121] on ul "Pedidos balcão (PDV) Gestor de Pedidos Lista de Pedidos Salão / Mesas Diggy Bot…" at bounding box center [30, 131] width 57 height 58
click at [26, 129] on span "Lista de Pedidos" at bounding box center [25, 127] width 29 height 6
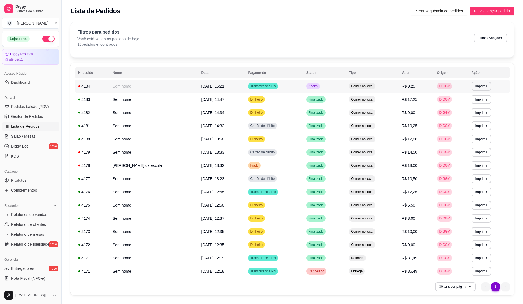
click at [322, 86] on td "Aceito" at bounding box center [324, 86] width 43 height 13
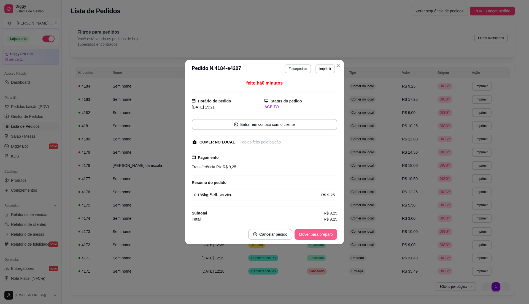
click at [310, 233] on button "Mover para preparo" at bounding box center [315, 234] width 43 height 11
click at [310, 233] on button "Mover para retirada disponível" at bounding box center [306, 234] width 59 height 11
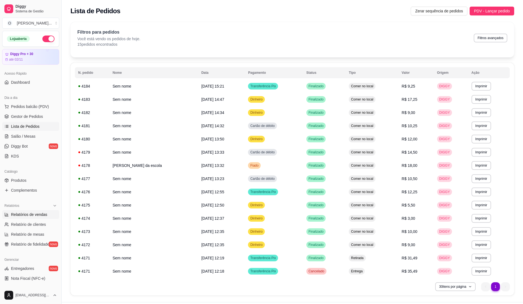
click at [36, 214] on span "Relatórios de vendas" at bounding box center [29, 215] width 36 height 6
select select "ALL"
select select "0"
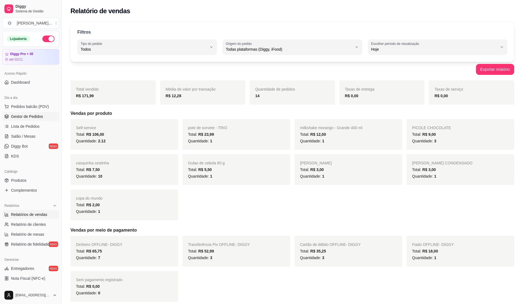
click at [35, 118] on span "Gestor de Pedidos" at bounding box center [27, 117] width 32 height 6
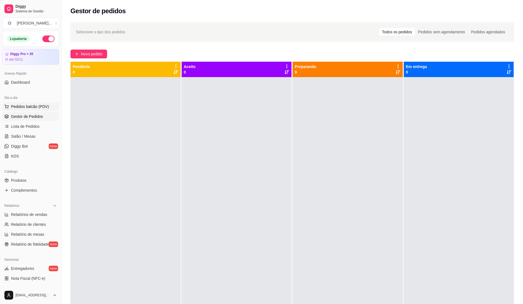
click at [41, 109] on span "Pedidos balcão (PDV)" at bounding box center [30, 107] width 38 height 6
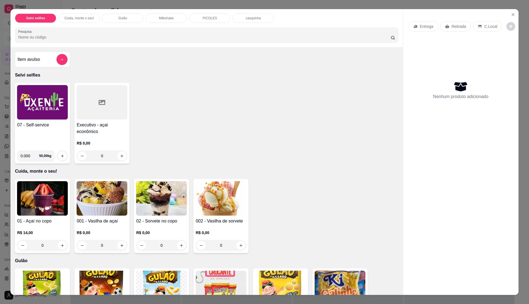
click at [50, 138] on div "07 - Self-service" at bounding box center [42, 134] width 51 height 24
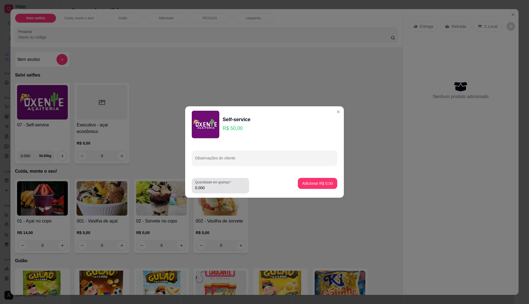
click at [208, 193] on div "Quantidade em gramas 0.000" at bounding box center [220, 185] width 57 height 15
click at [212, 188] on input "0.000" at bounding box center [220, 188] width 51 height 6
type input "0.175"
click at [316, 183] on p "Adicionar R$ 8,75" at bounding box center [317, 184] width 31 height 6
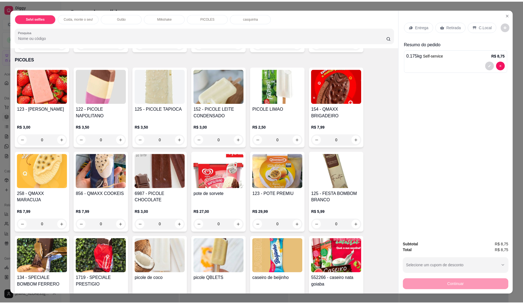
scroll to position [514, 0]
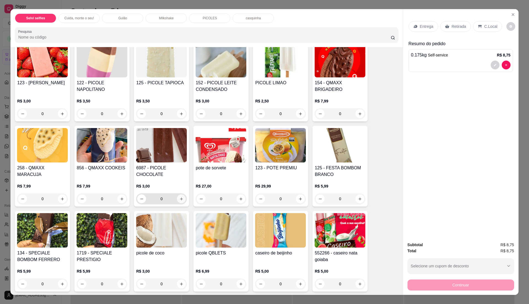
click at [180, 201] on button "increase-product-quantity" at bounding box center [181, 198] width 9 height 9
type input "1"
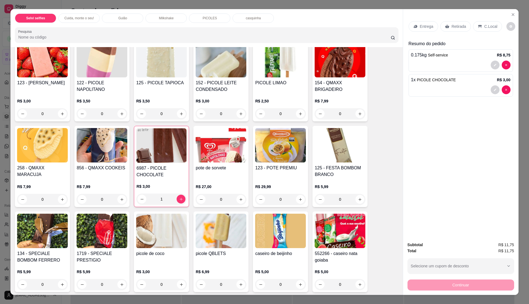
click at [489, 26] on p "C.Local" at bounding box center [490, 27] width 13 height 6
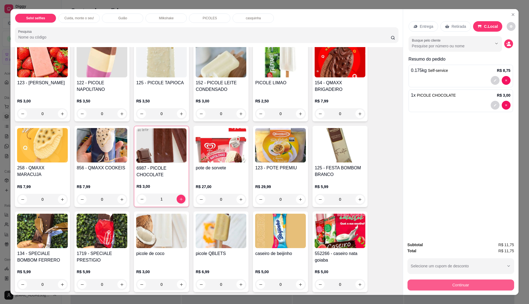
click at [443, 282] on button "Continuar" at bounding box center [460, 285] width 107 height 11
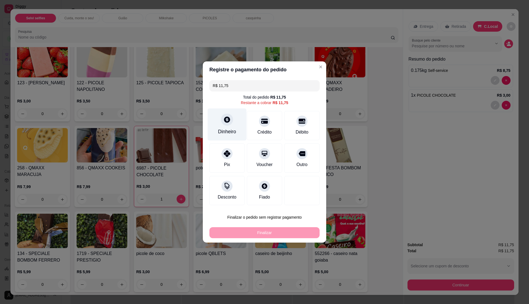
click at [225, 127] on div "Dinheiro" at bounding box center [227, 125] width 39 height 32
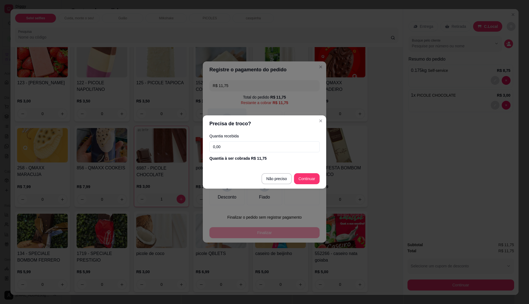
click at [240, 145] on input "0,00" at bounding box center [264, 146] width 110 height 11
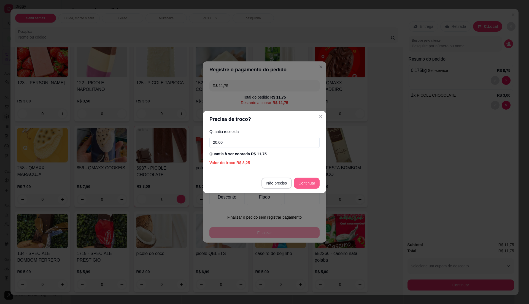
type input "20,00"
type input "R$ 0,00"
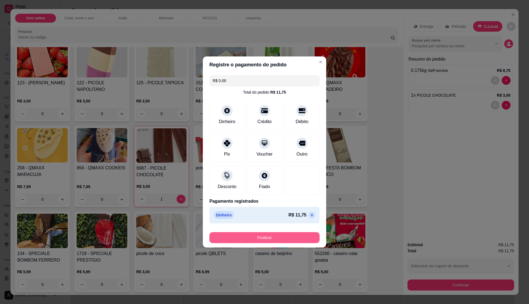
click at [276, 238] on button "Finalizar" at bounding box center [264, 237] width 110 height 11
type input "0"
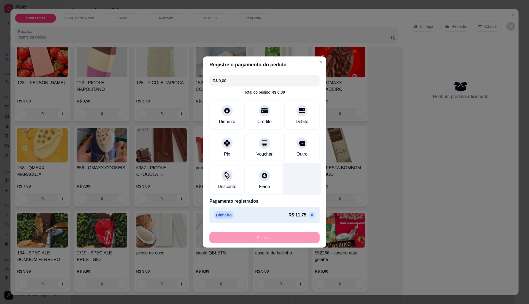
type input "-R$ 11,75"
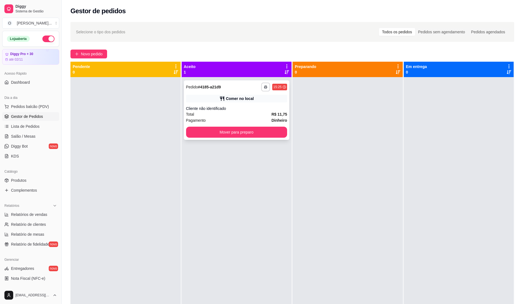
click at [242, 106] on div "Cliente não identificado" at bounding box center [236, 109] width 101 height 6
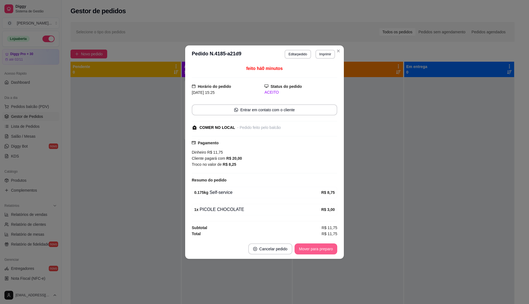
click at [301, 251] on button "Mover para preparo" at bounding box center [315, 248] width 43 height 11
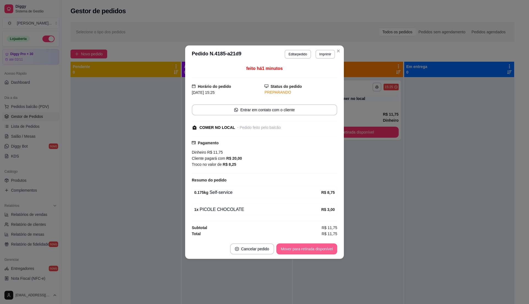
click at [301, 251] on button "Mover para retirada disponível" at bounding box center [306, 248] width 61 height 11
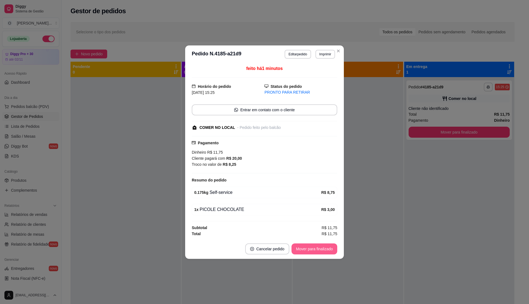
click at [301, 251] on button "Mover para finalizado" at bounding box center [314, 248] width 46 height 11
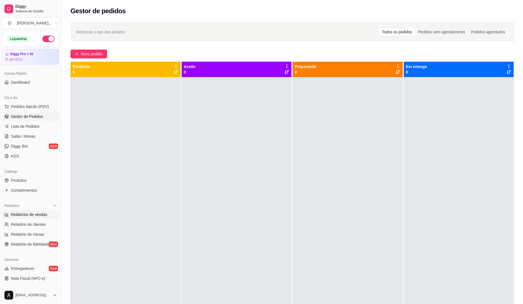
click at [39, 218] on link "Relatórios de vendas" at bounding box center [30, 214] width 57 height 9
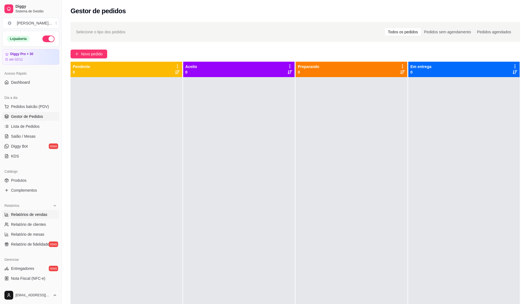
select select "ALL"
select select "0"
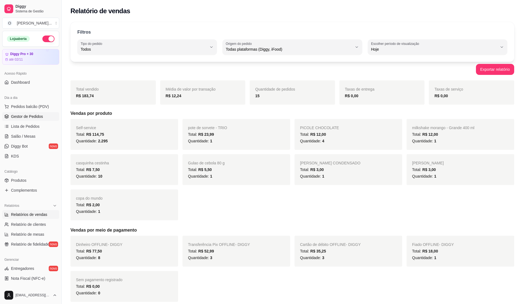
click at [43, 117] on link "Gestor de Pedidos" at bounding box center [30, 116] width 57 height 9
